Goal: Find specific page/section: Find specific page/section

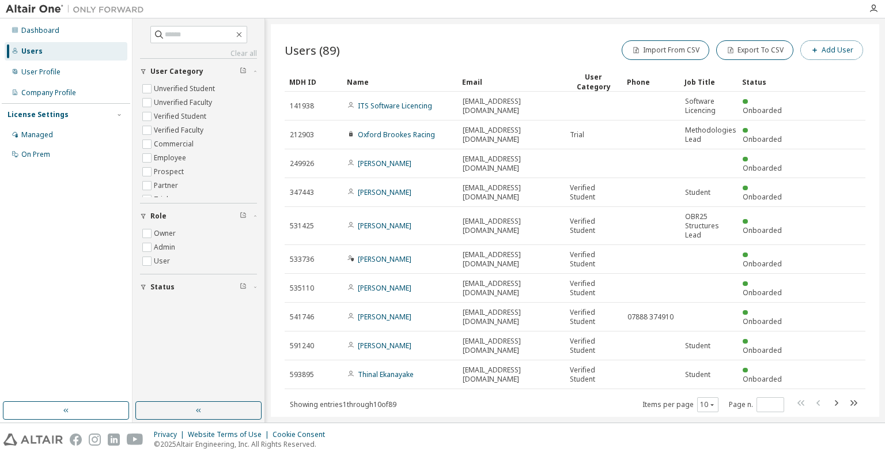
click at [813, 52] on icon "button" at bounding box center [814, 50] width 7 height 7
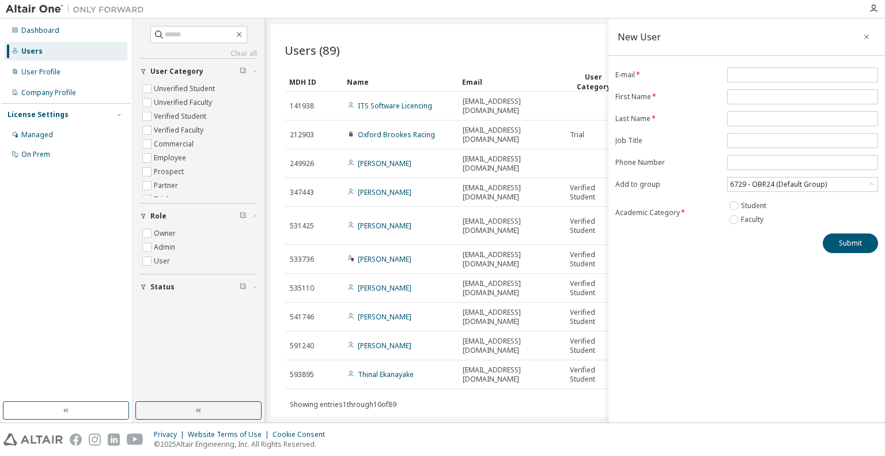
click at [862, 39] on button "button" at bounding box center [866, 37] width 18 height 18
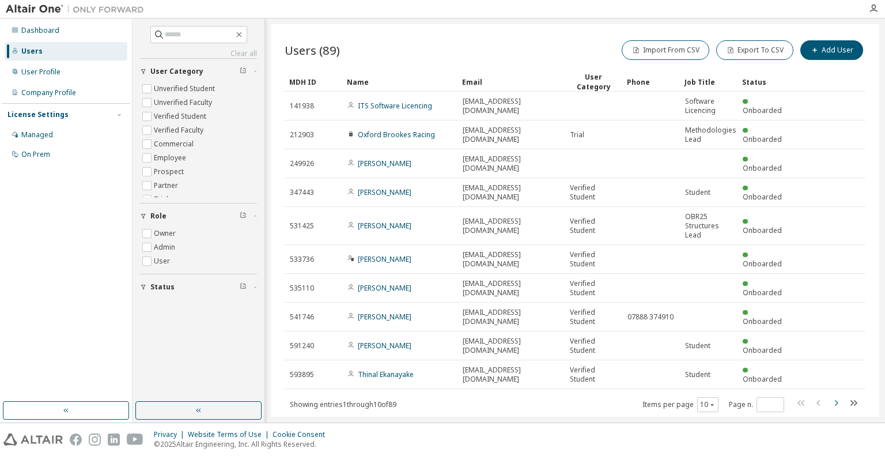
click at [832, 396] on icon "button" at bounding box center [836, 403] width 14 height 14
type input "*"
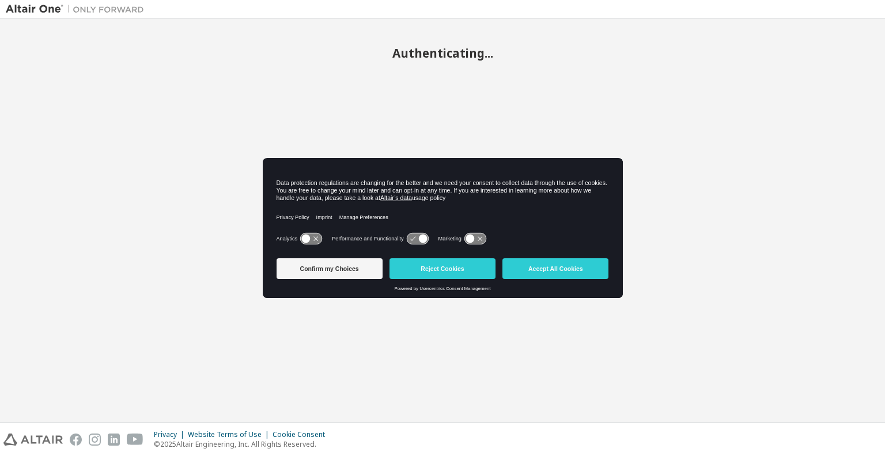
click at [413, 297] on div "Confirm my Choices Reject Cookies Accept All Cookies Powered by Usercentrics Co…" at bounding box center [443, 275] width 360 height 44
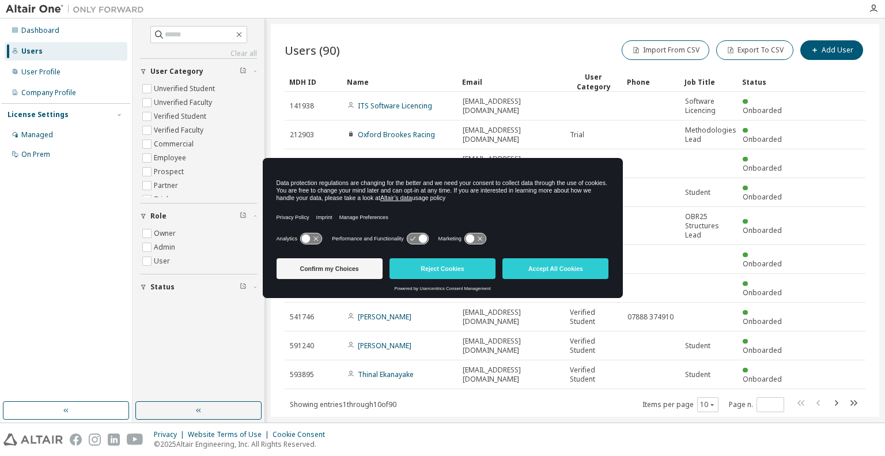
click at [541, 263] on button "Accept All Cookies" at bounding box center [555, 268] width 106 height 21
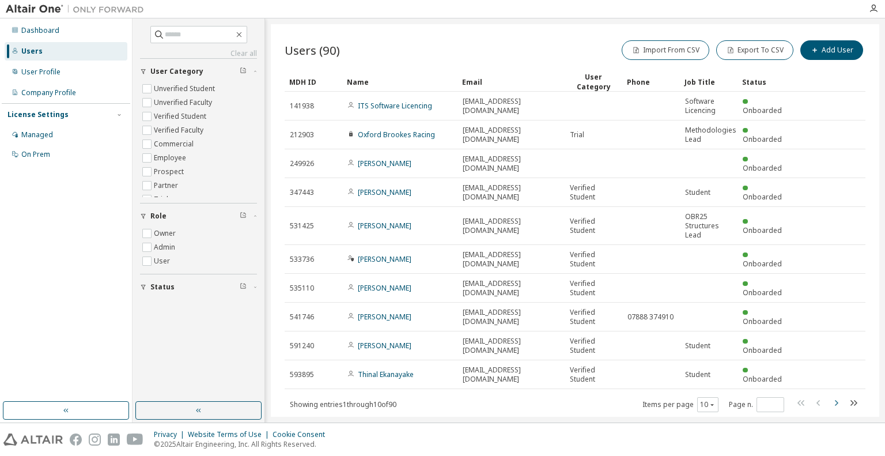
click at [829, 396] on icon "button" at bounding box center [836, 403] width 14 height 14
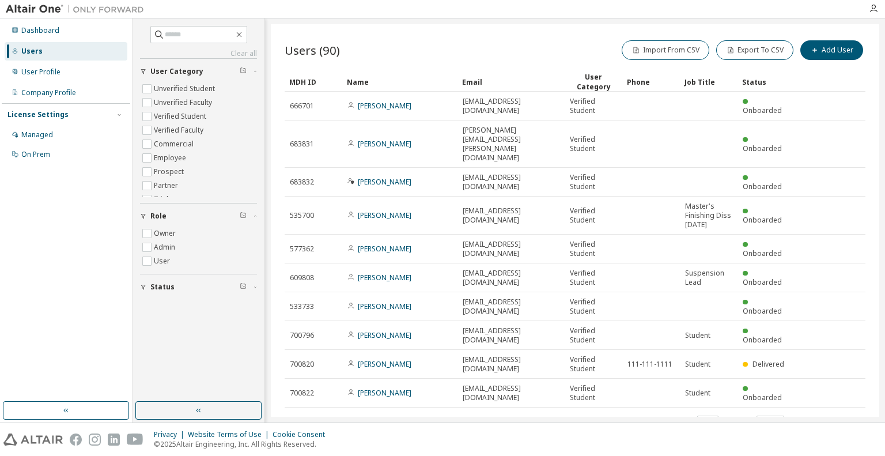
click at [829, 414] on icon "button" at bounding box center [836, 421] width 14 height 14
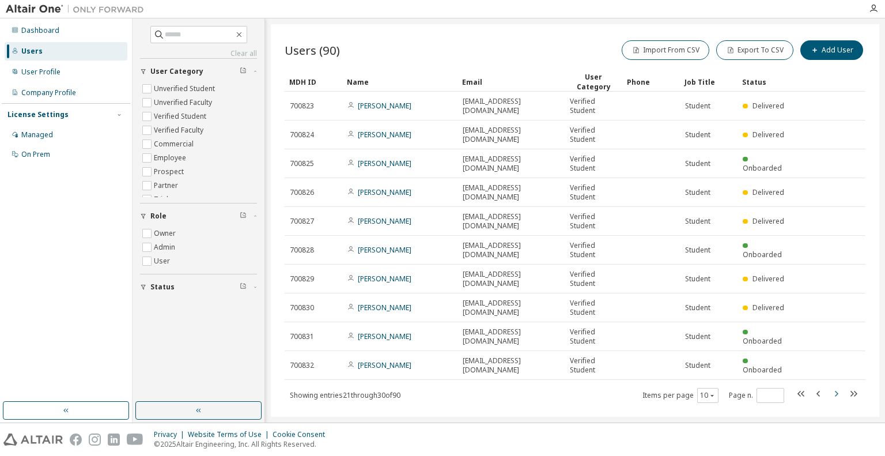
click at [829, 401] on div "Users (90) Import From CSV Export To CSV Add User Clear Load Save Save As Field…" at bounding box center [575, 220] width 608 height 392
click at [829, 389] on icon "button" at bounding box center [836, 393] width 14 height 14
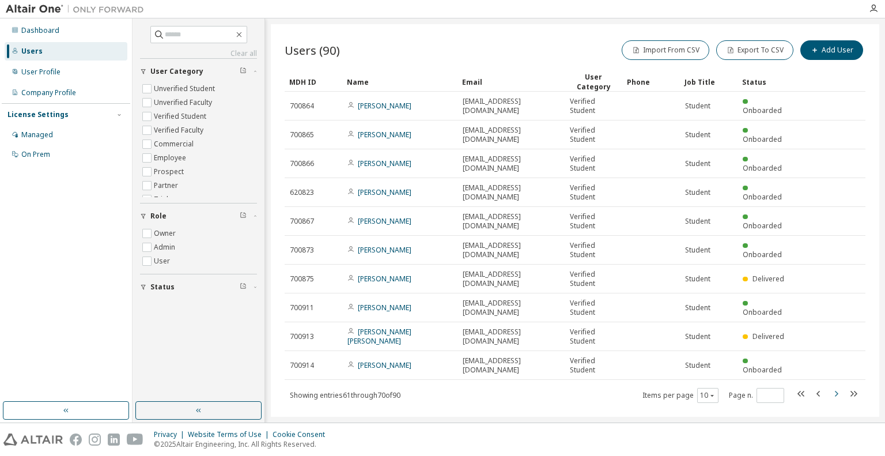
click at [829, 389] on icon "button" at bounding box center [836, 393] width 14 height 14
click at [817, 390] on icon "button" at bounding box center [819, 393] width 14 height 14
click at [829, 390] on icon "button" at bounding box center [836, 393] width 14 height 14
type input "*"
